Goal: Contribute content: Add original content to the website for others to see

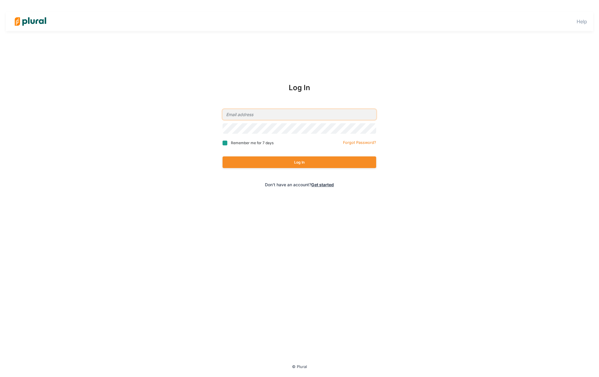
type input "[PERSON_NAME][EMAIL_ADDRESS][PERSON_NAME][DOMAIN_NAME]"
click at [227, 143] on input "Remember me for 7 days" at bounding box center [225, 143] width 5 height 5
checkbox input "true"
click at [284, 167] on button "Log In" at bounding box center [300, 162] width 154 height 12
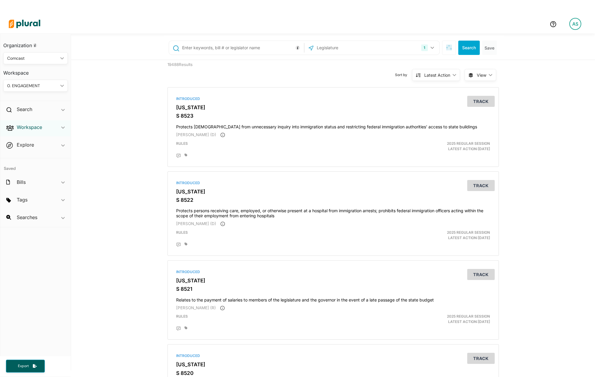
click at [41, 130] on h2 "Workspace" at bounding box center [29, 127] width 25 height 7
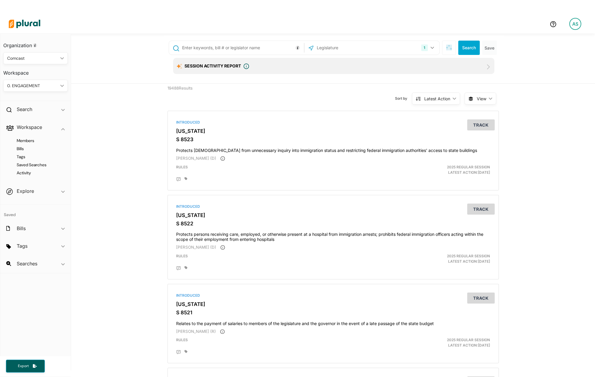
click at [29, 84] on div "0. ENGAGEMENT" at bounding box center [32, 86] width 51 height 6
click at [36, 125] on div "2. CONSUMER PROTECTION" at bounding box center [34, 127] width 53 height 5
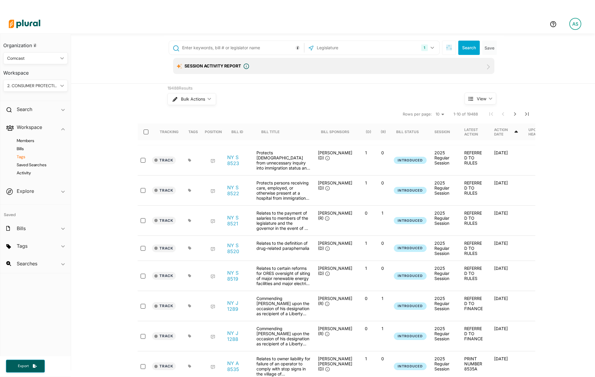
click at [20, 156] on h4 "Tags" at bounding box center [37, 157] width 56 height 6
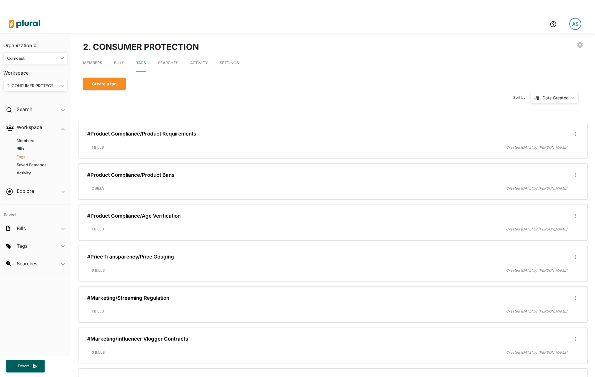
click at [542, 99] on div "Date Created" at bounding box center [555, 98] width 26 height 6
click at [555, 140] on div "Alphanumerical" at bounding box center [556, 139] width 36 height 5
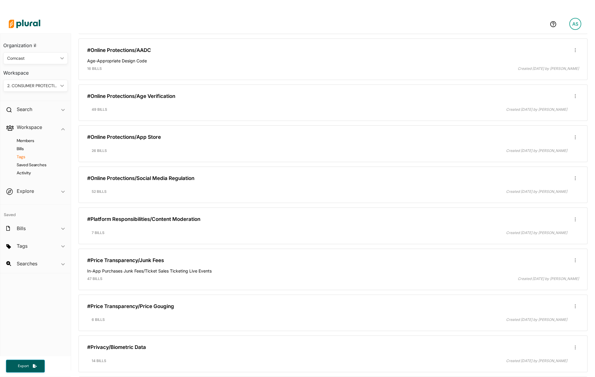
scroll to position [657, 0]
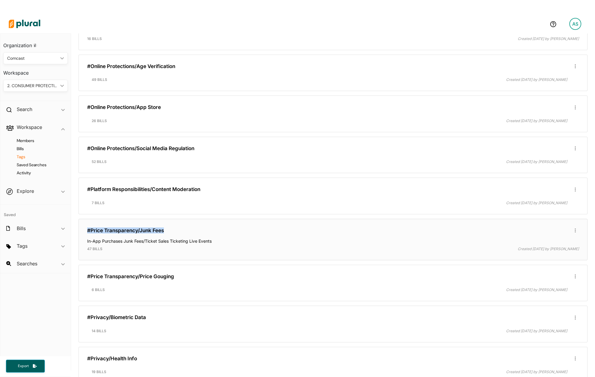
drag, startPoint x: 169, startPoint y: 232, endPoint x: 83, endPoint y: 232, distance: 85.7
click at [83, 232] on div "#Price Transparency/Junk Fees Edit/Share Tag Delete Tag ic_group_add Created wi…" at bounding box center [332, 239] width 503 height 36
copy link "#Price Transparency/Junk Fees"
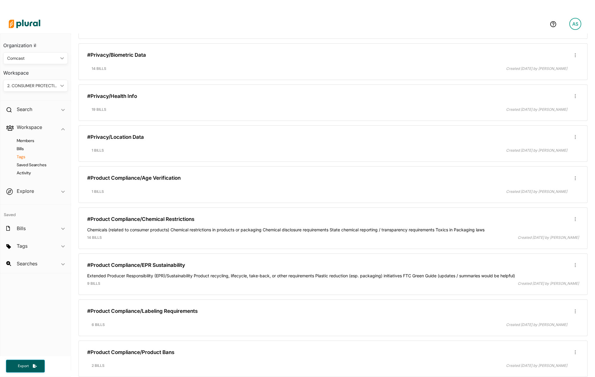
scroll to position [949, 0]
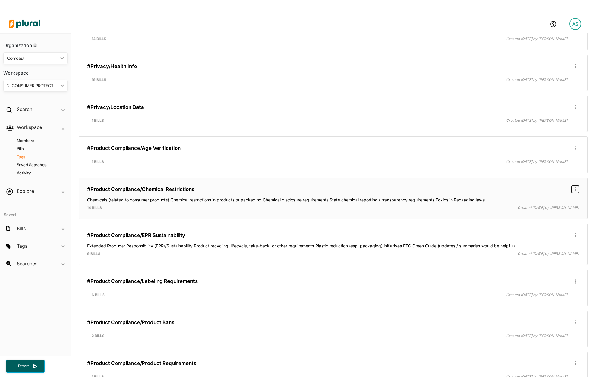
click at [572, 189] on button "button" at bounding box center [575, 189] width 7 height 7
click at [544, 200] on div "Edit/Share Tag" at bounding box center [556, 200] width 36 height 5
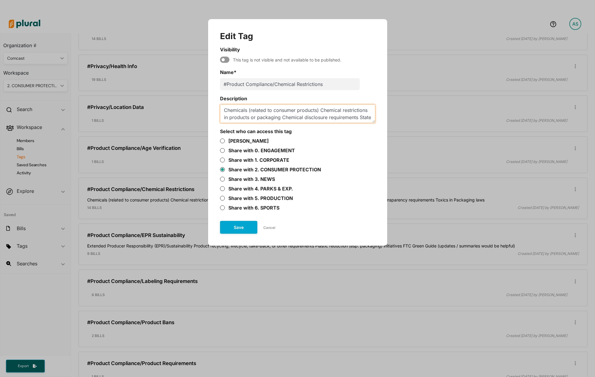
click at [340, 118] on textarea "Chemicals (related to consumer products) Chemical restrictions in products or p…" at bounding box center [297, 113] width 155 height 19
click at [435, 63] on div "Edit Tag Visibility This tag is not visible and not available to be published. …" at bounding box center [297, 188] width 595 height 377
click at [272, 230] on button "Cancel" at bounding box center [269, 227] width 24 height 9
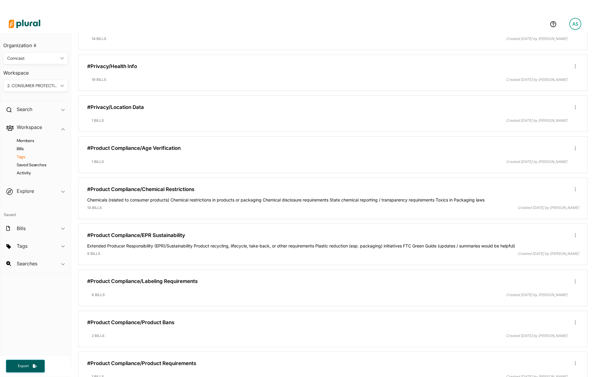
scroll to position [1008, 0]
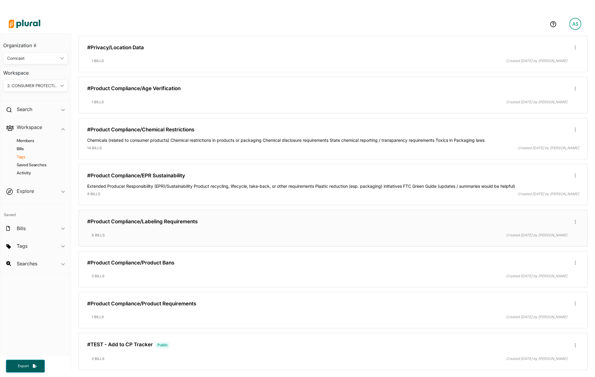
click at [344, 227] on h4 at bounding box center [333, 228] width 492 height 3
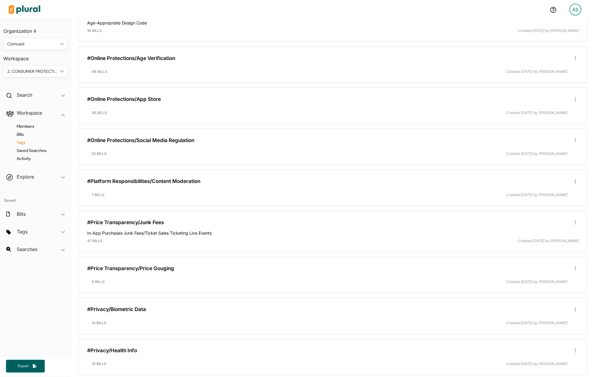
scroll to position [620, 0]
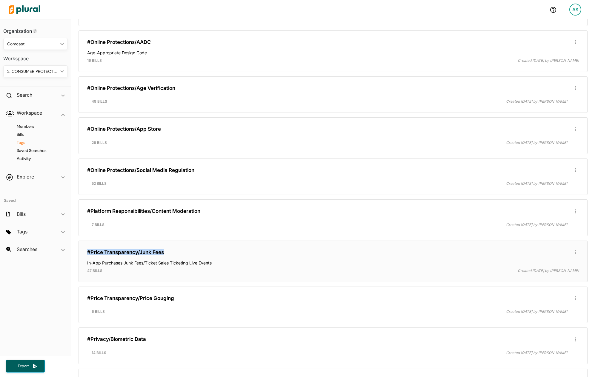
drag, startPoint x: 167, startPoint y: 252, endPoint x: 79, endPoint y: 252, distance: 88.0
click at [79, 252] on div "#Price Transparency/Junk Fees Edit/Share Tag Delete Tag ic_group_add Created wi…" at bounding box center [332, 261] width 509 height 41
copy link "#Price Transparency/Junk Fees"
click at [362, 239] on div "#Children’s Protections Edit/Share Tag Delete Tag ic_group_add Created with Ske…" at bounding box center [332, 115] width 509 height 1265
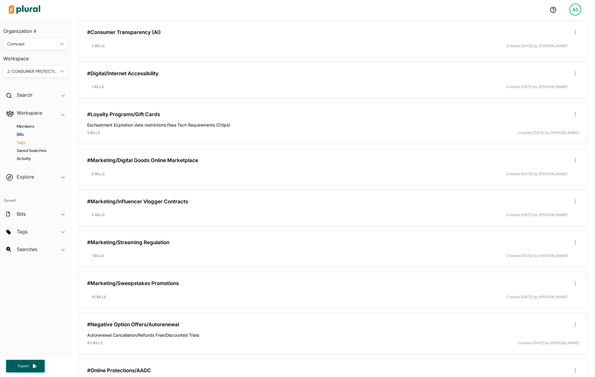
scroll to position [232, 0]
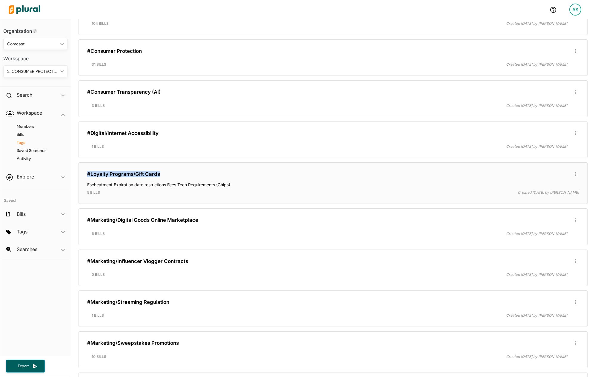
drag, startPoint x: 166, startPoint y: 174, endPoint x: 79, endPoint y: 175, distance: 86.6
click at [79, 175] on div "#Loyalty Programs/Gift Cards Edit/Share Tag Delete Tag ic_group_add Created wit…" at bounding box center [332, 182] width 509 height 41
copy link "#Loyalty Programs/Gift Cards"
click at [52, 313] on nav "Organization Comcast ic_keyboard_arrow_down Personal Comcast Workspace 2. CONSU…" at bounding box center [35, 187] width 71 height 337
drag, startPoint x: 200, startPoint y: 219, endPoint x: 86, endPoint y: 218, distance: 113.7
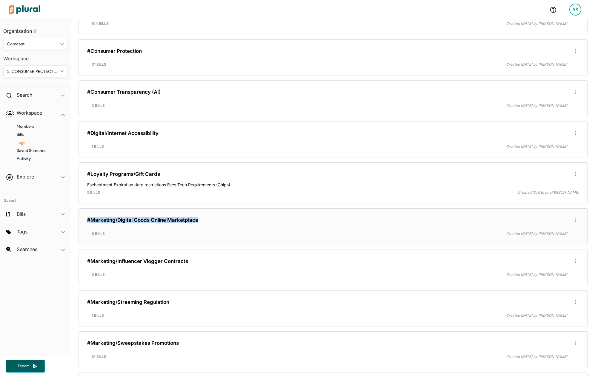
click at [86, 218] on div "#Marketing/Digital Goods Online Marketplace Edit/Share Tag Delete Tag ic_group_…" at bounding box center [332, 226] width 503 height 31
copy link "#Marketing/Digital Goods Online Marketplace"
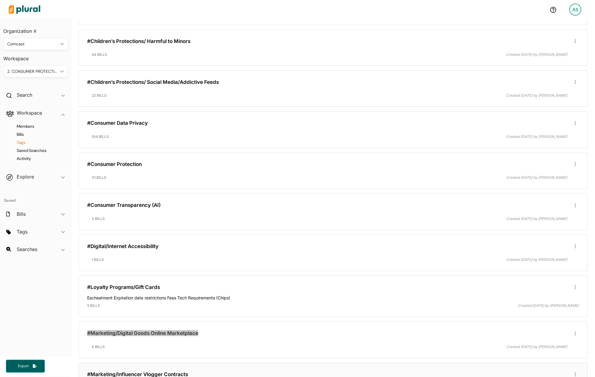
scroll to position [0, 0]
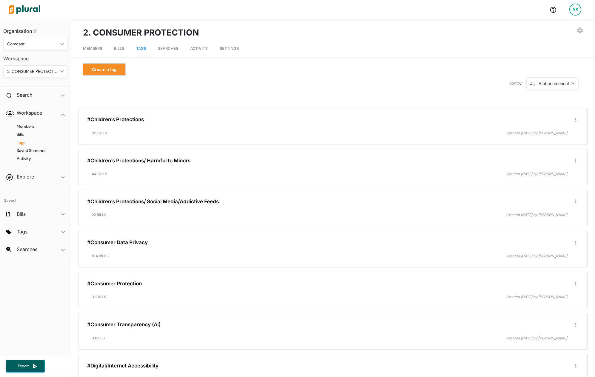
click at [91, 70] on button "Create a tag" at bounding box center [104, 69] width 43 height 12
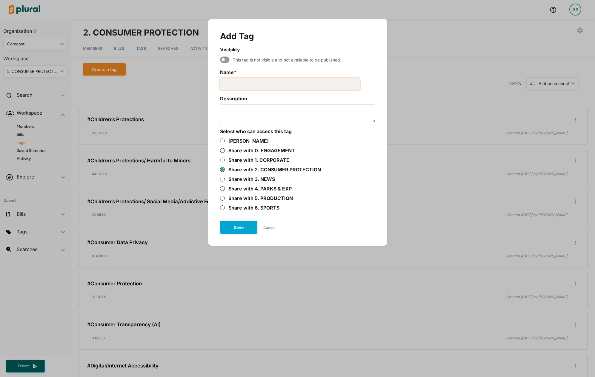
click at [247, 82] on input "Name *" at bounding box center [290, 84] width 140 height 12
paste input "Customer Urgency"
type input "Marketing/Customer Urgency"
click at [242, 115] on textarea "Description" at bounding box center [297, 113] width 155 height 19
paste textarea "False sense of urgency Dark patterns in customer interfaces Tactics to keep eng…"
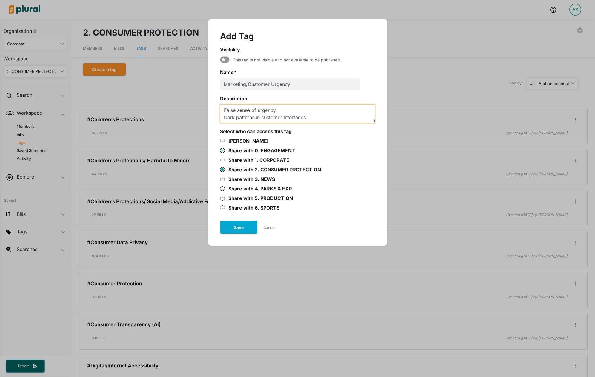
type textarea "False sense of urgency Dark patterns in customer interfaces Tactics to keep eng…"
click at [220, 150] on input "Share with 0. ENGAGEMENT" at bounding box center [222, 150] width 5 height 5
radio input "true"
click at [222, 169] on input "Share with 2. CONSUMER PROTECTION" at bounding box center [222, 169] width 5 height 5
radio input "true"
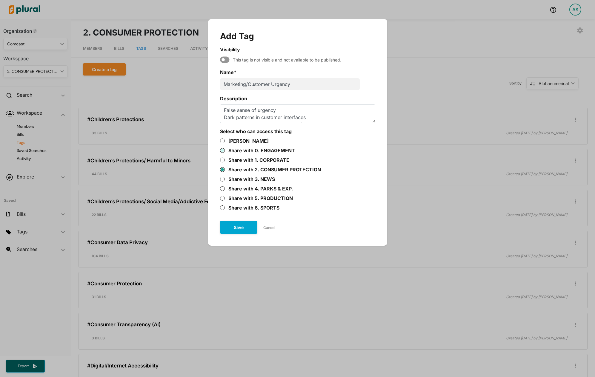
click at [222, 151] on input "Share with 0. ENGAGEMENT" at bounding box center [222, 150] width 5 height 5
radio input "true"
click at [223, 170] on input "Share with 2. CONSUMER PROTECTION" at bounding box center [222, 169] width 5 height 5
radio input "true"
click at [240, 225] on button "Save" at bounding box center [238, 227] width 37 height 13
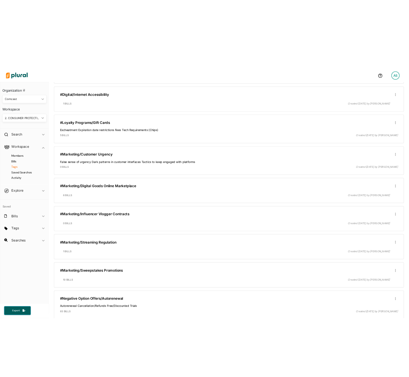
scroll to position [298, 0]
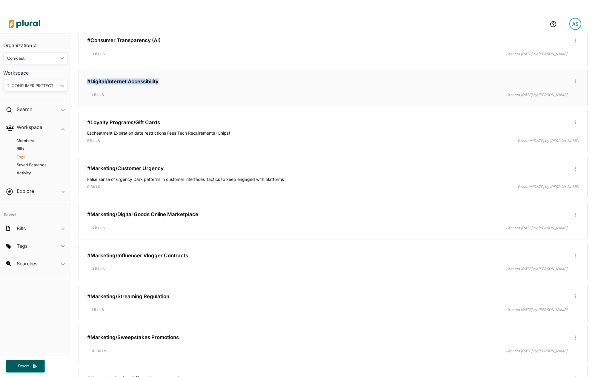
drag, startPoint x: 163, startPoint y: 82, endPoint x: 81, endPoint y: 84, distance: 82.4
click at [81, 84] on div "#Digital/Internet Accessibility Edit/Share Tag Delete Tag ic_group_add Created …" at bounding box center [332, 88] width 509 height 36
copy link "#Digital/Internet Accessibility"
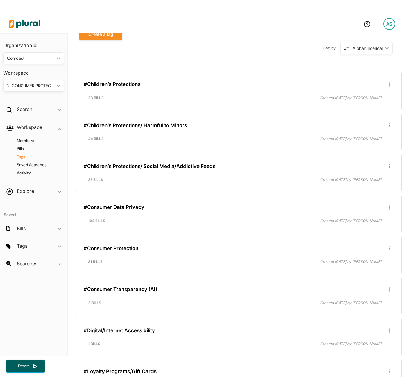
scroll to position [20, 0]
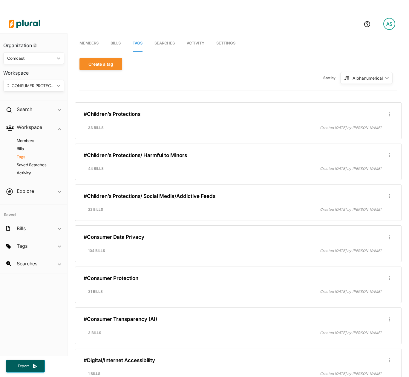
click at [188, 69] on div at bounding box center [187, 64] width 5 height 12
